Goal: Find specific page/section: Find specific page/section

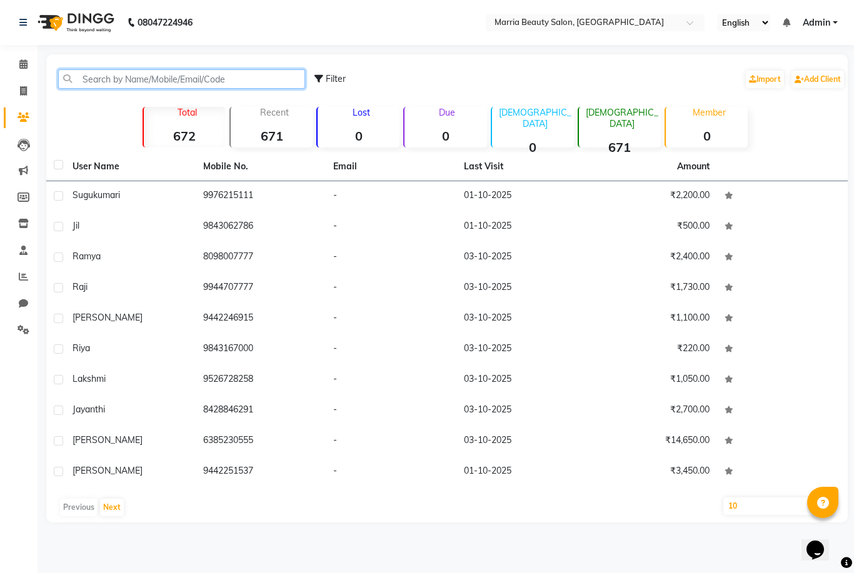
click at [144, 74] on input "text" at bounding box center [181, 78] width 247 height 19
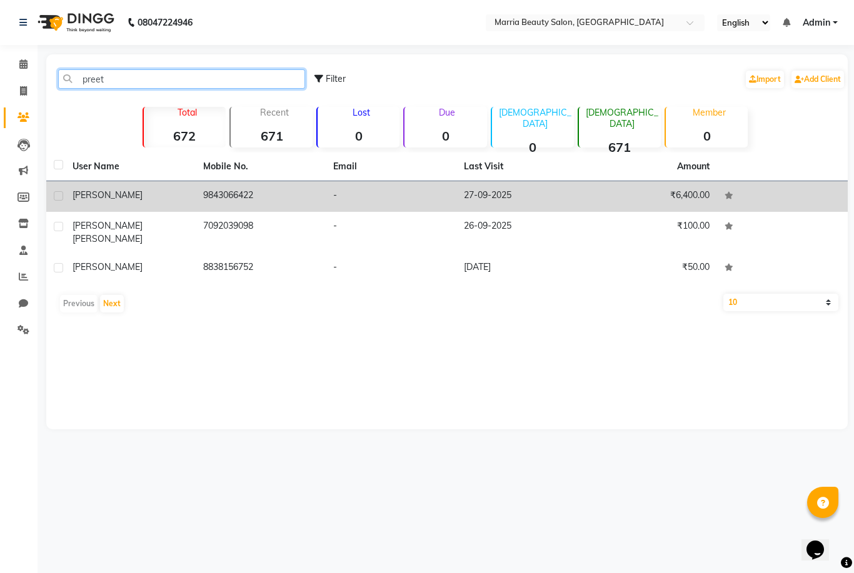
type input "preet"
click at [676, 198] on td "₹6,400.00" at bounding box center [652, 196] width 131 height 31
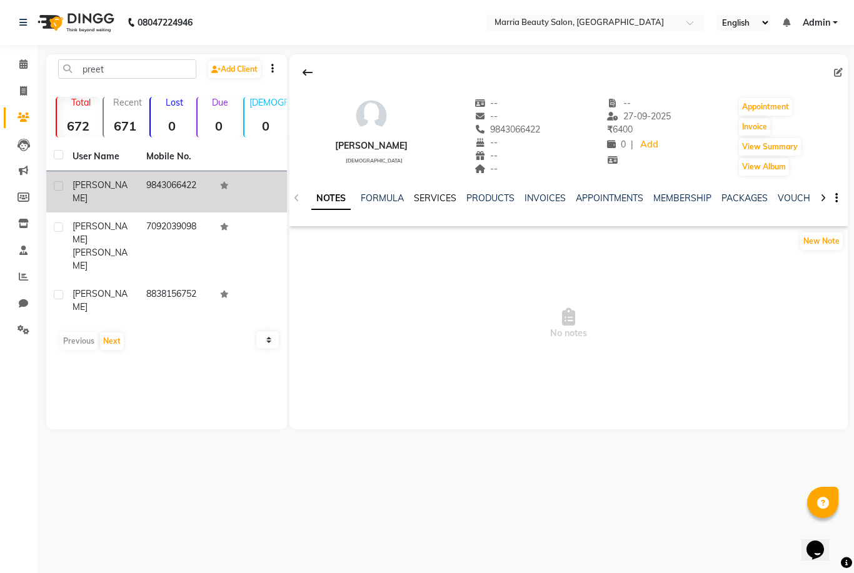
click at [430, 202] on link "SERVICES" at bounding box center [435, 198] width 43 height 11
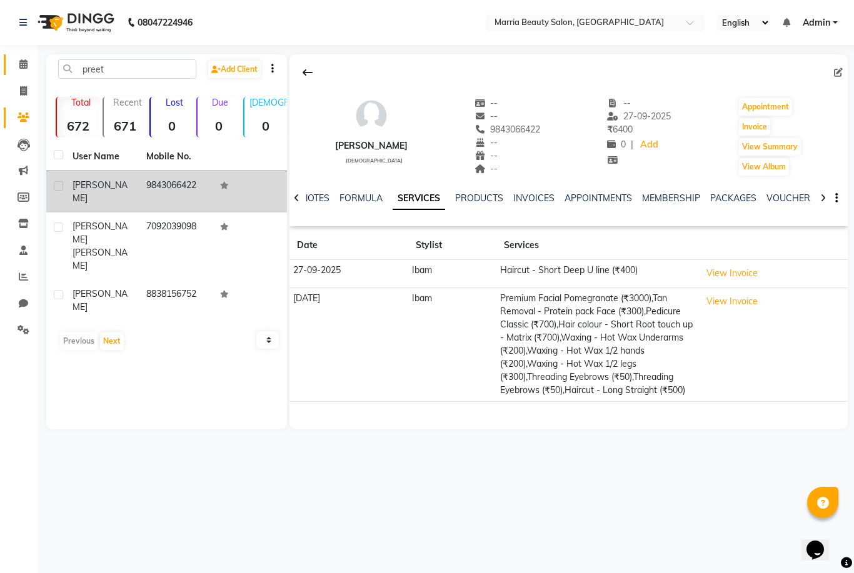
click at [26, 60] on icon at bounding box center [23, 63] width 8 height 9
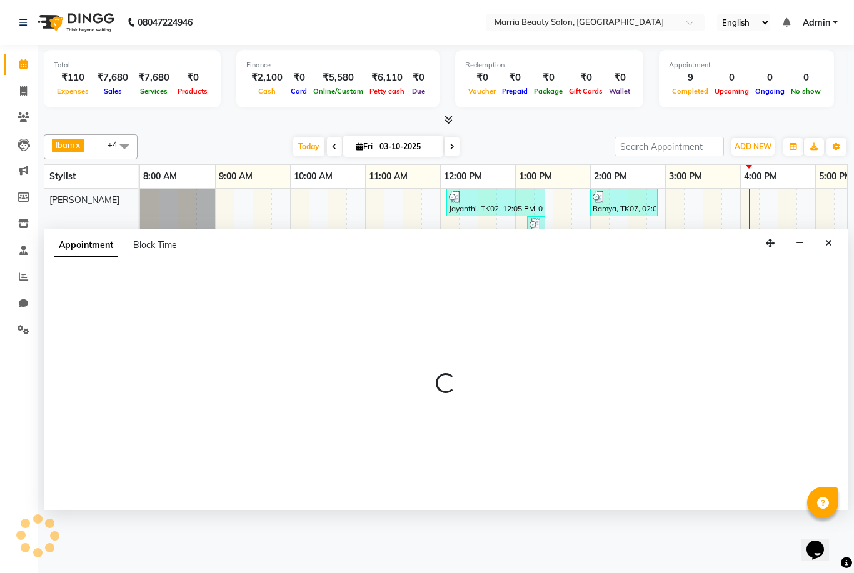
select select "85632"
select select "990"
select select "tentative"
